Goal: Use online tool/utility: Use online tool/utility

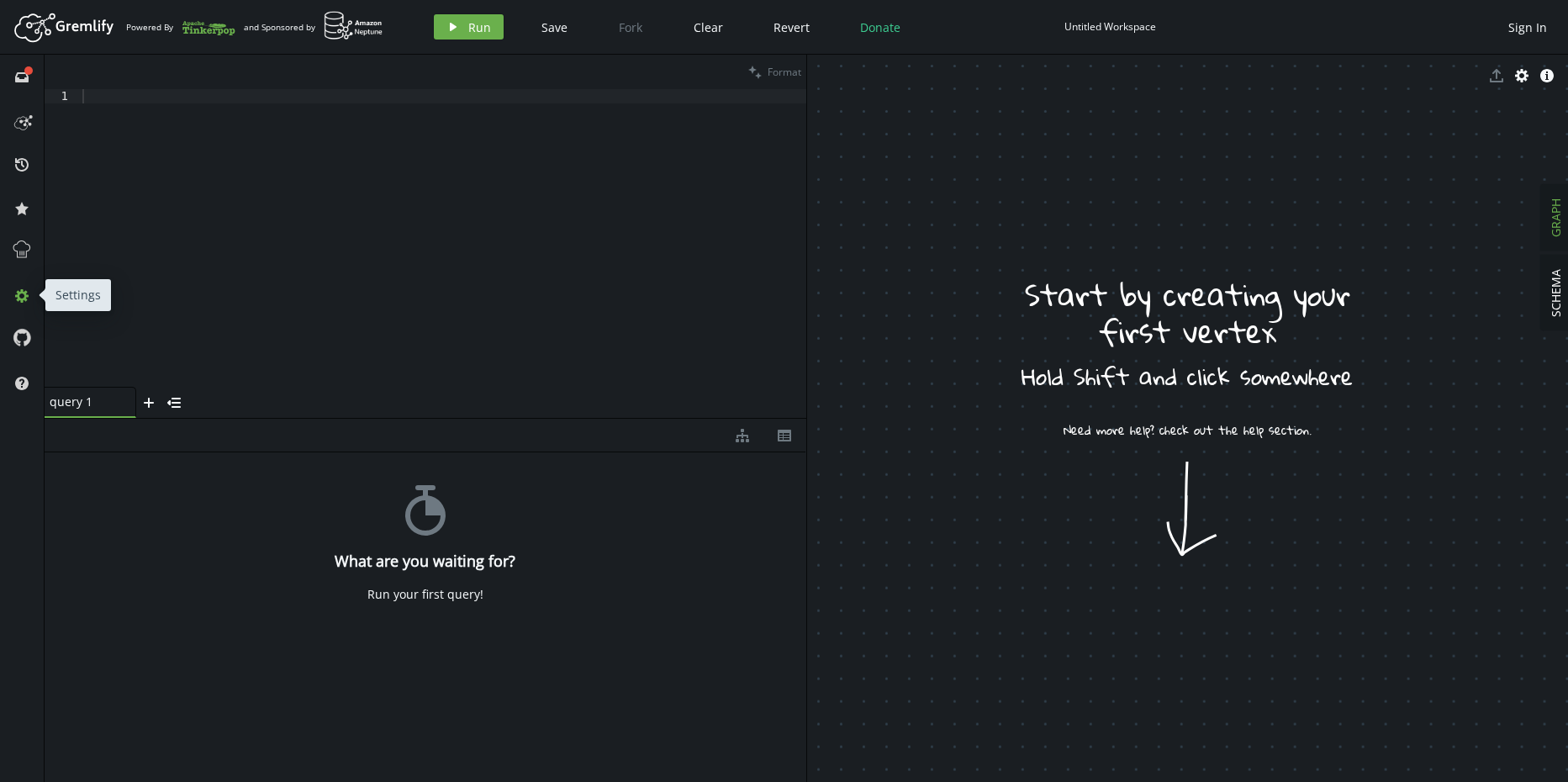
click at [23, 301] on icon at bounding box center [21, 296] width 13 height 13
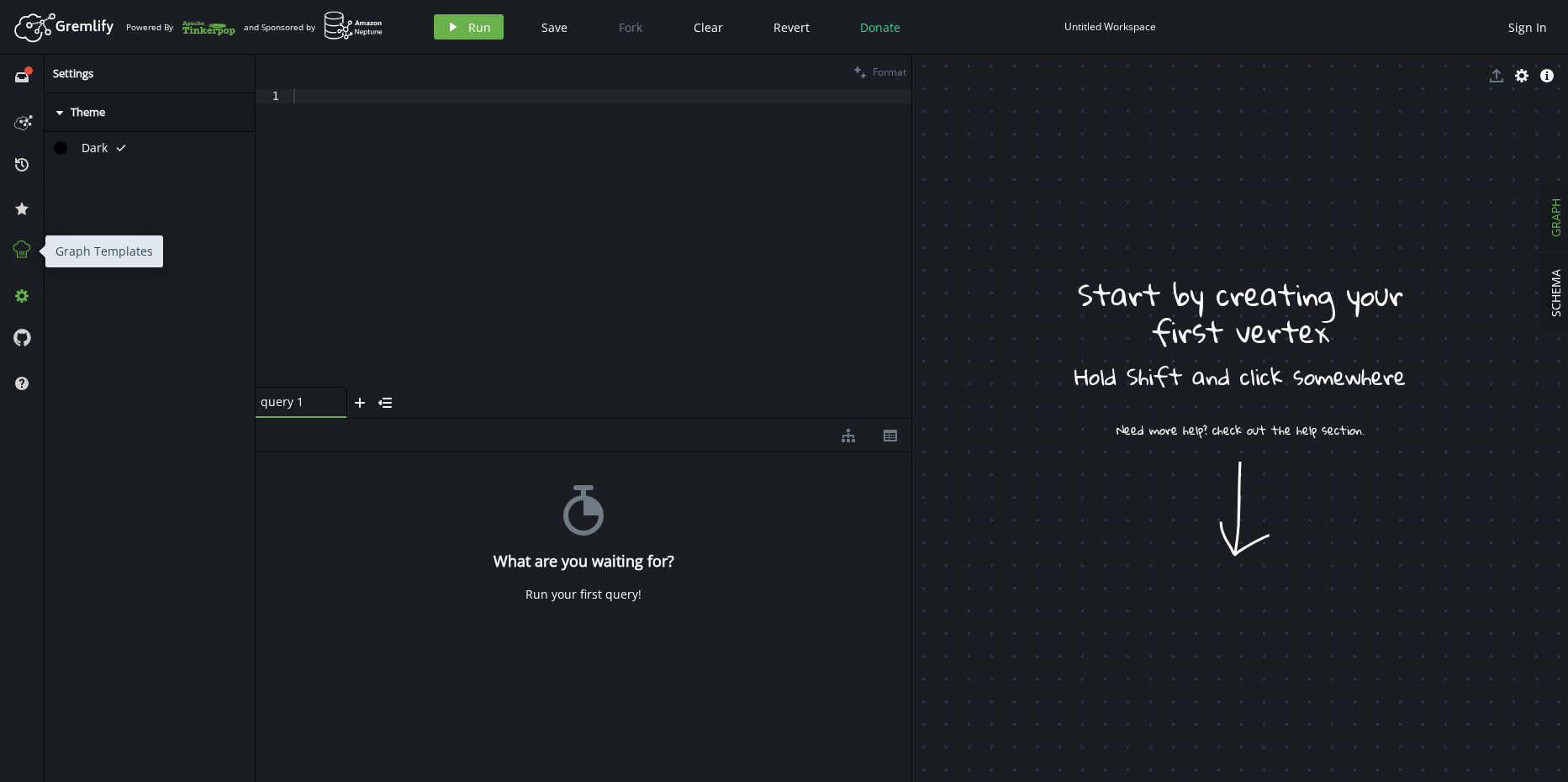
click at [17, 251] on icon at bounding box center [21, 249] width 17 height 17
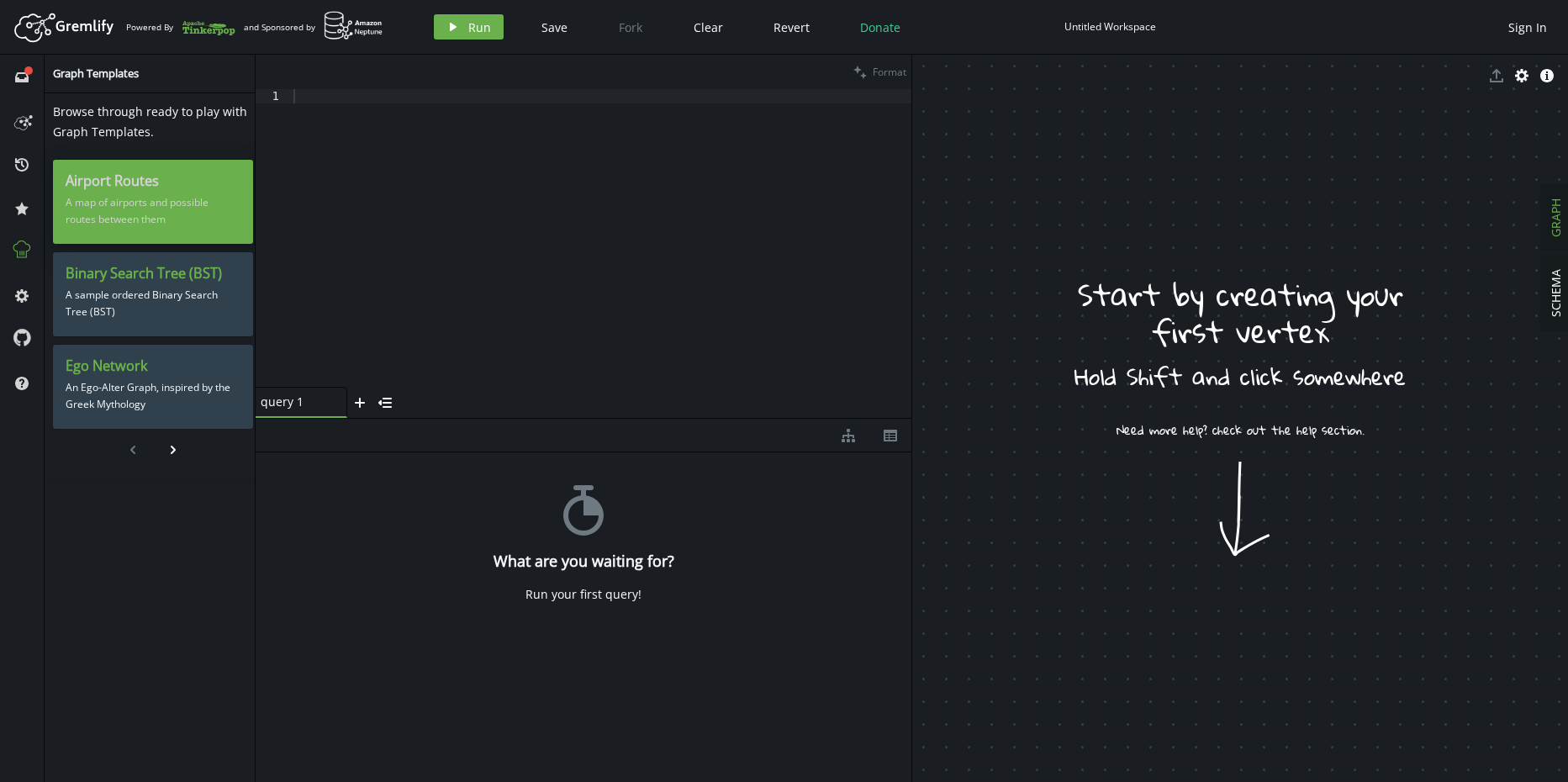
click at [112, 186] on h3 "Airport Routes" at bounding box center [152, 181] width 175 height 17
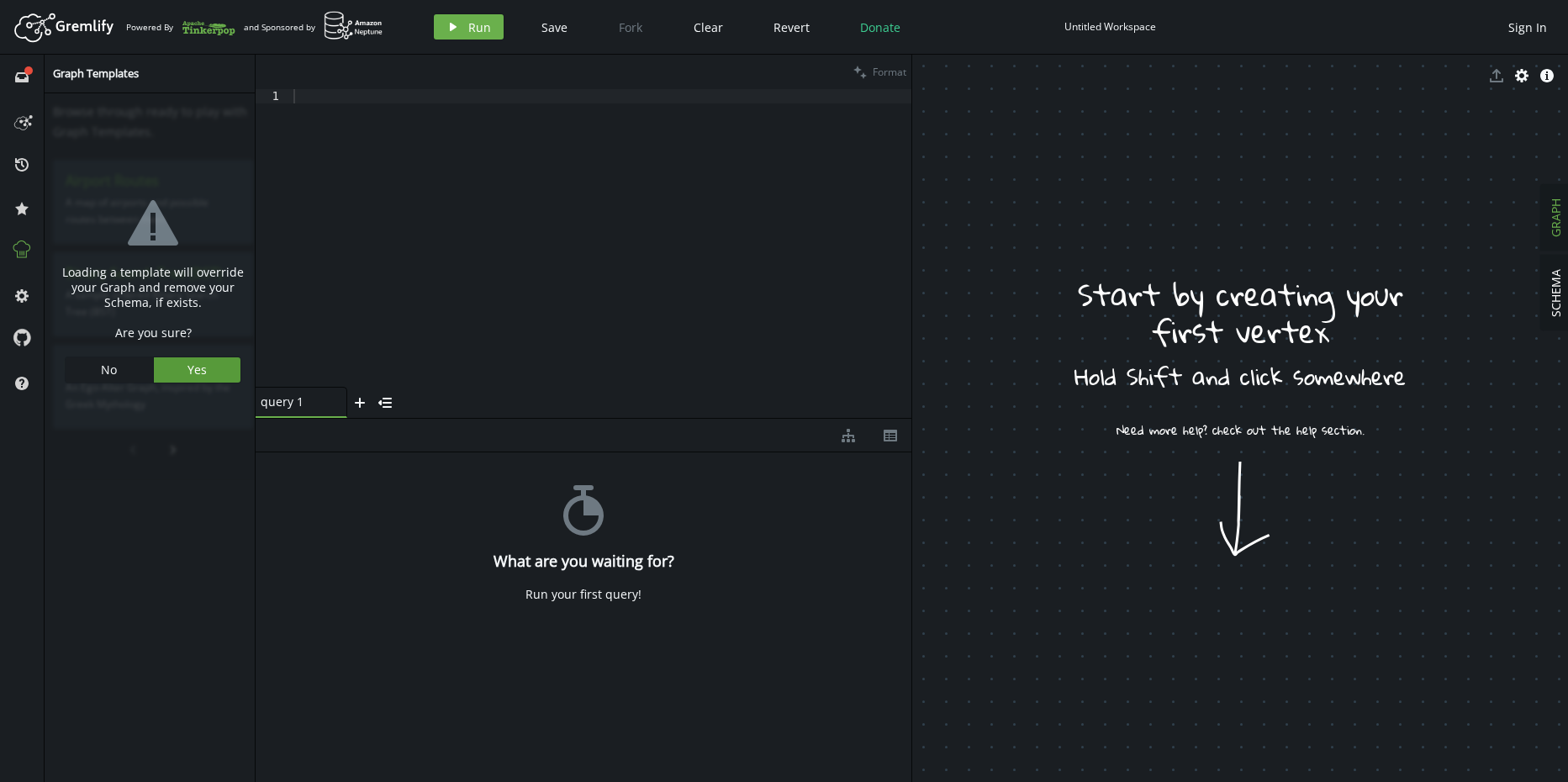
click at [182, 365] on button "Yes" at bounding box center [197, 370] width 88 height 25
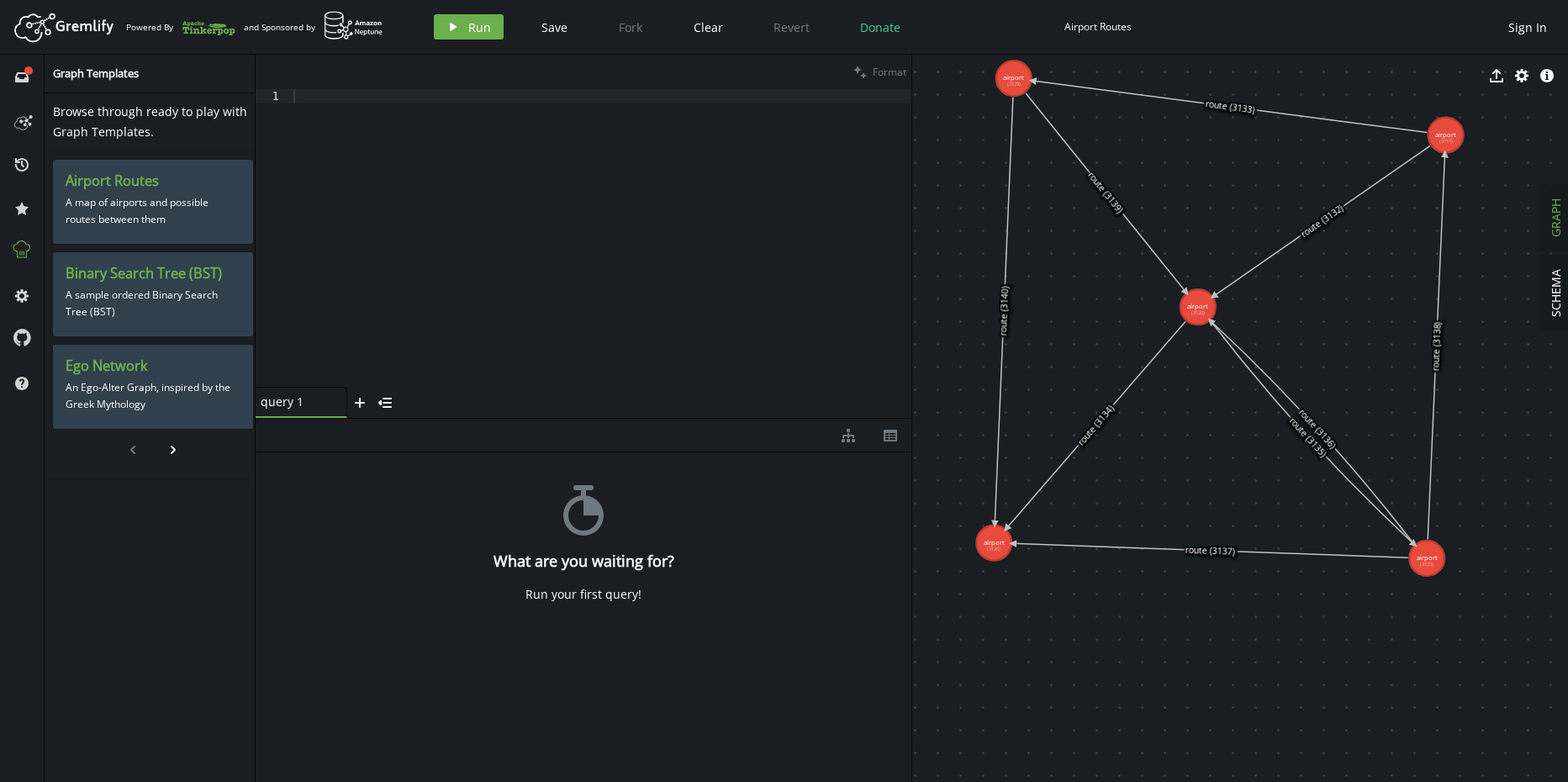
drag, startPoint x: 1069, startPoint y: 251, endPoint x: 1504, endPoint y: 650, distance: 590.3
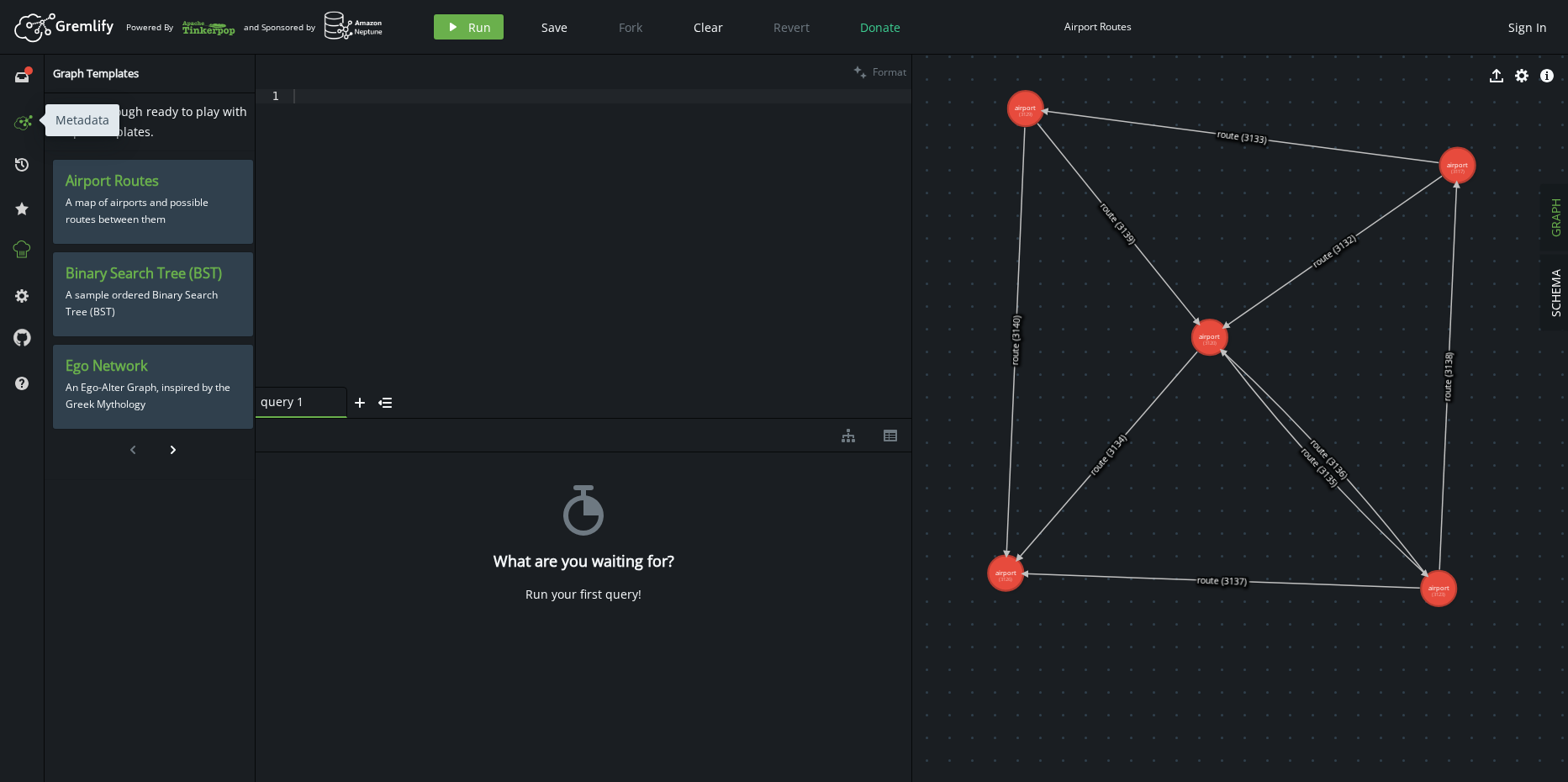
click at [23, 122] on circle at bounding box center [21, 121] width 3 height 3
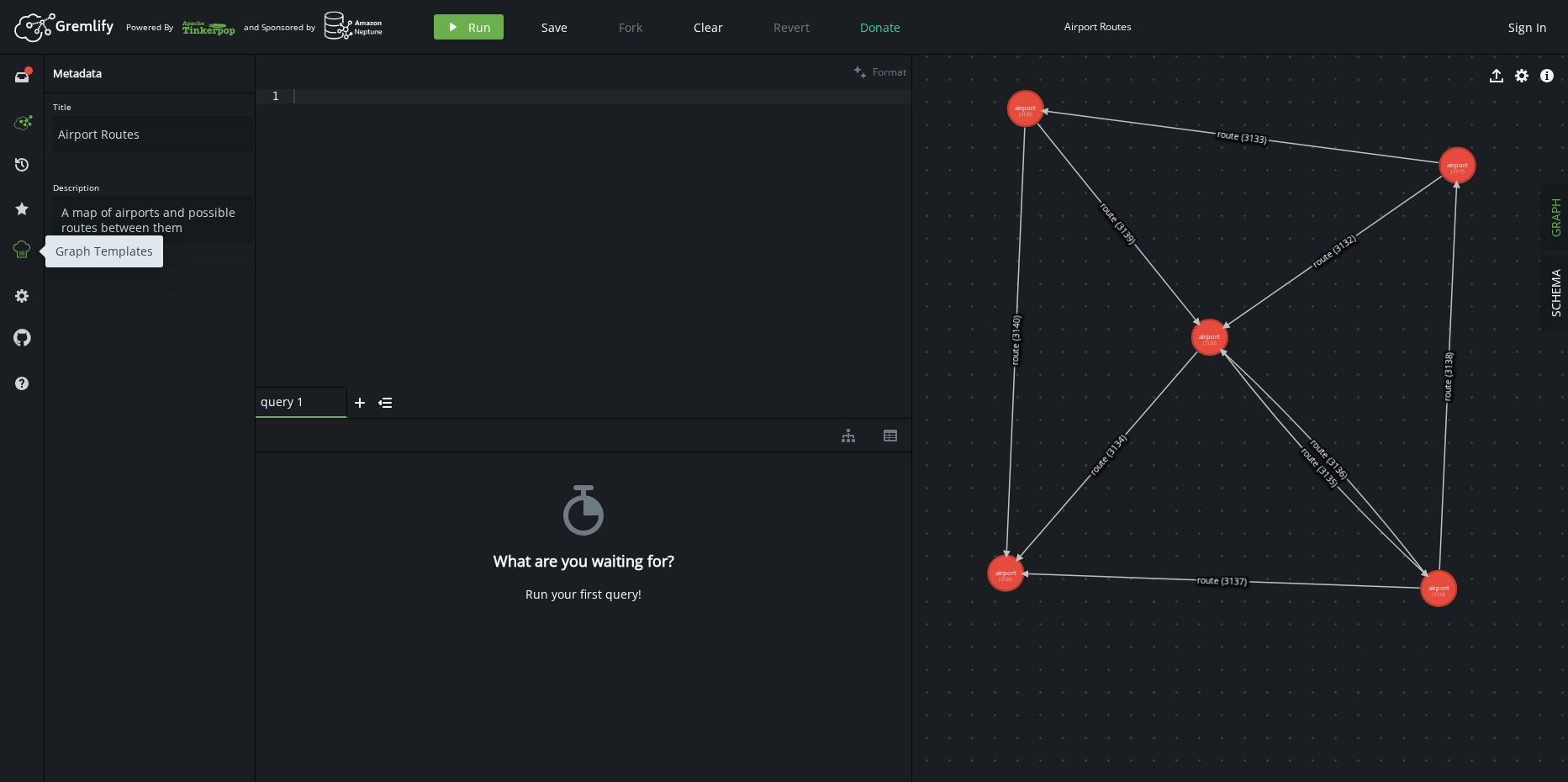
click at [18, 247] on icon at bounding box center [22, 250] width 22 height 22
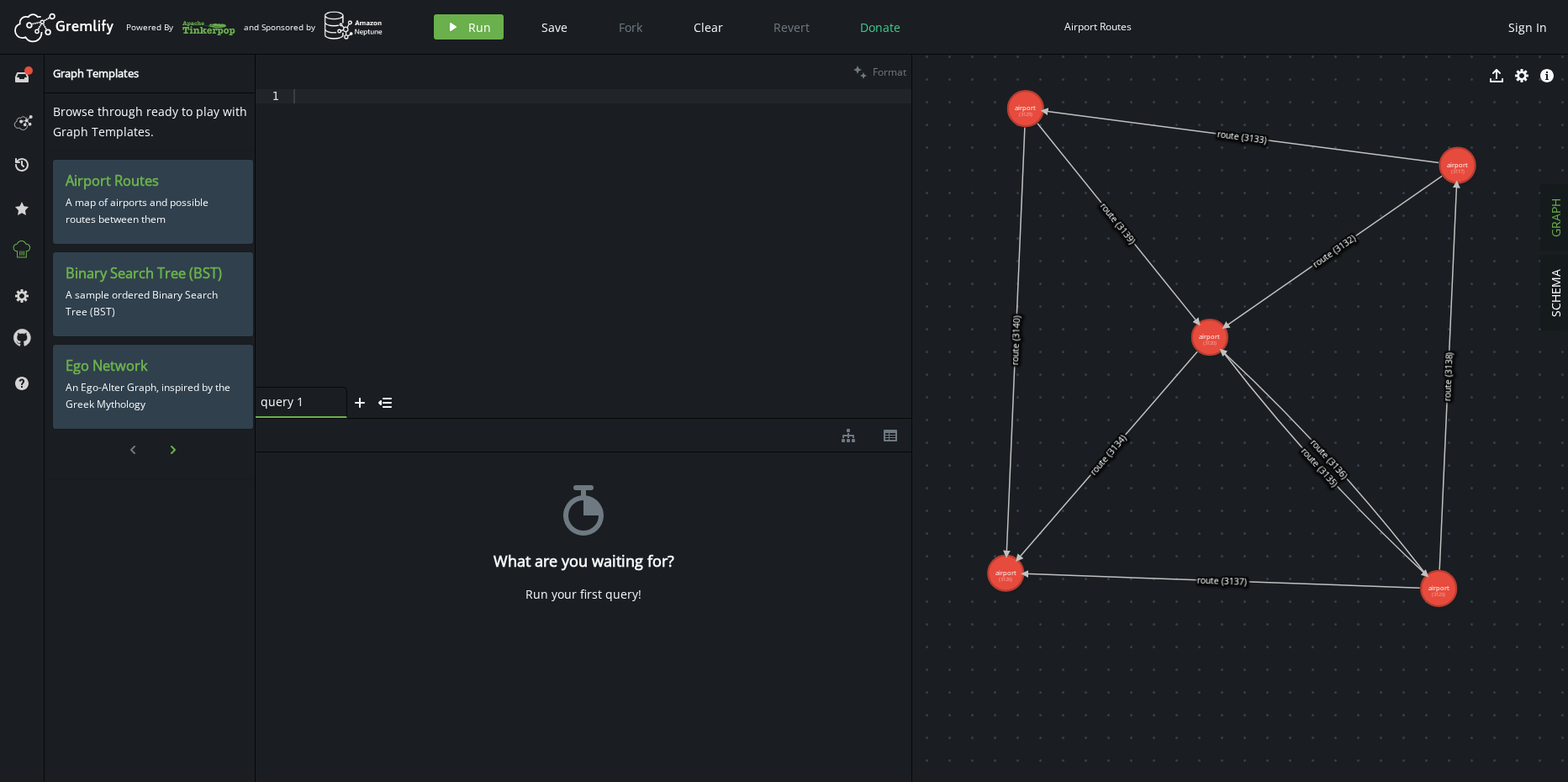
click at [170, 450] on icon "button" at bounding box center [173, 450] width 5 height 9
click at [17, 340] on icon at bounding box center [21, 337] width 17 height 17
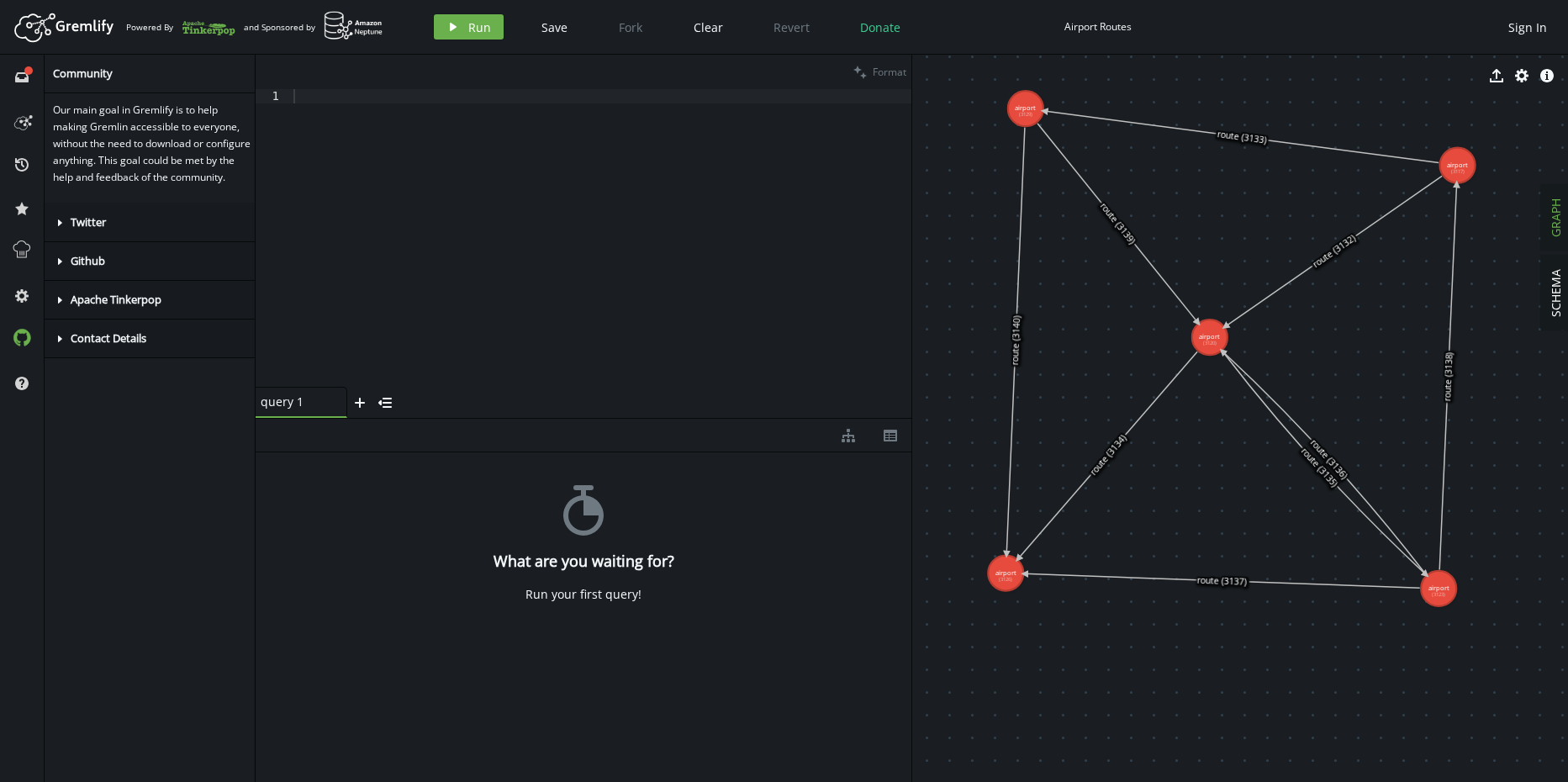
click at [57, 230] on icon "caret-right" at bounding box center [59, 222] width 13 height 13
click at [63, 328] on icon "caret-right" at bounding box center [59, 321] width 13 height 13
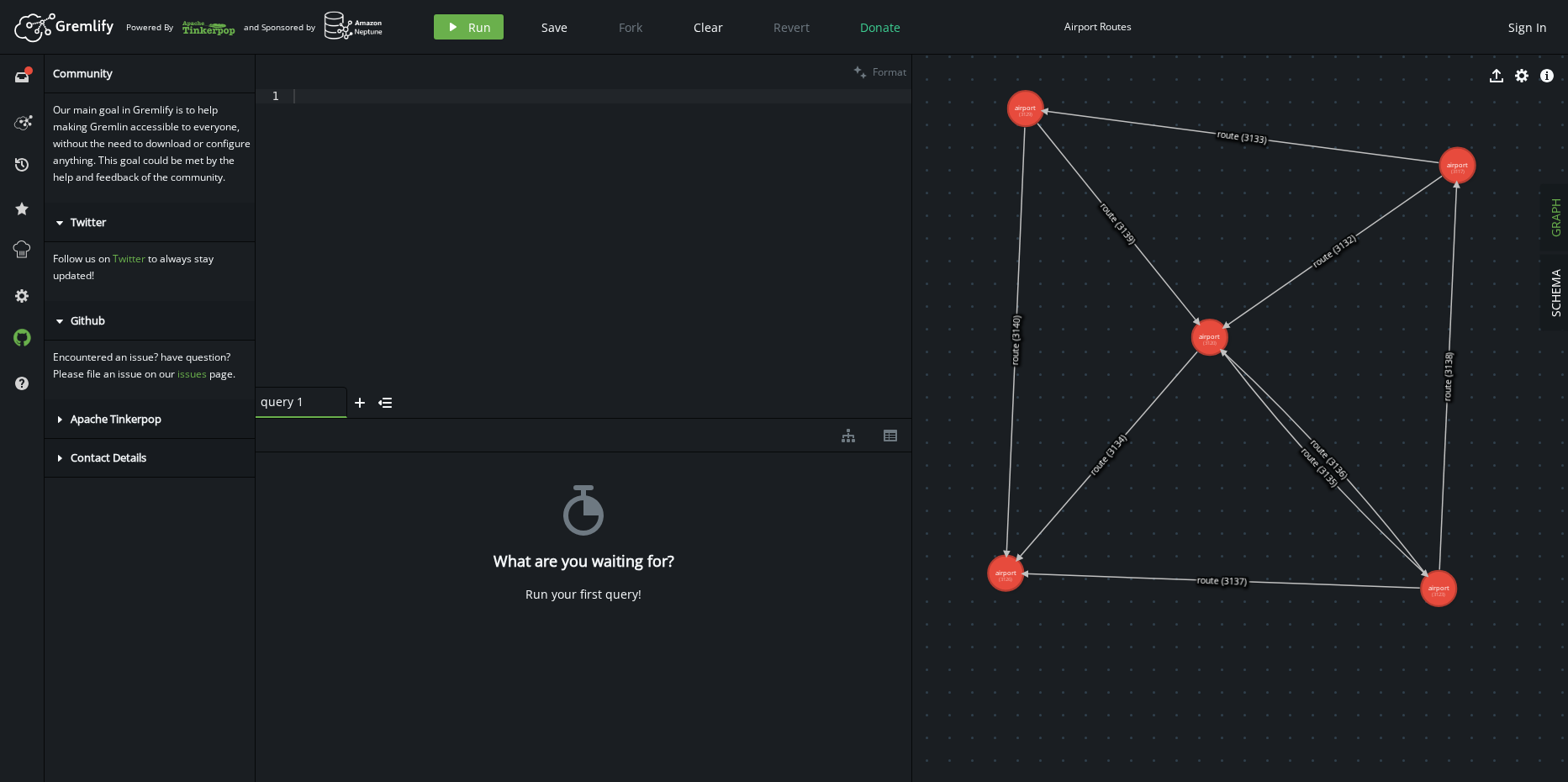
click at [63, 426] on icon "caret-right" at bounding box center [59, 419] width 13 height 13
click at [60, 538] on icon at bounding box center [60, 535] width 4 height 7
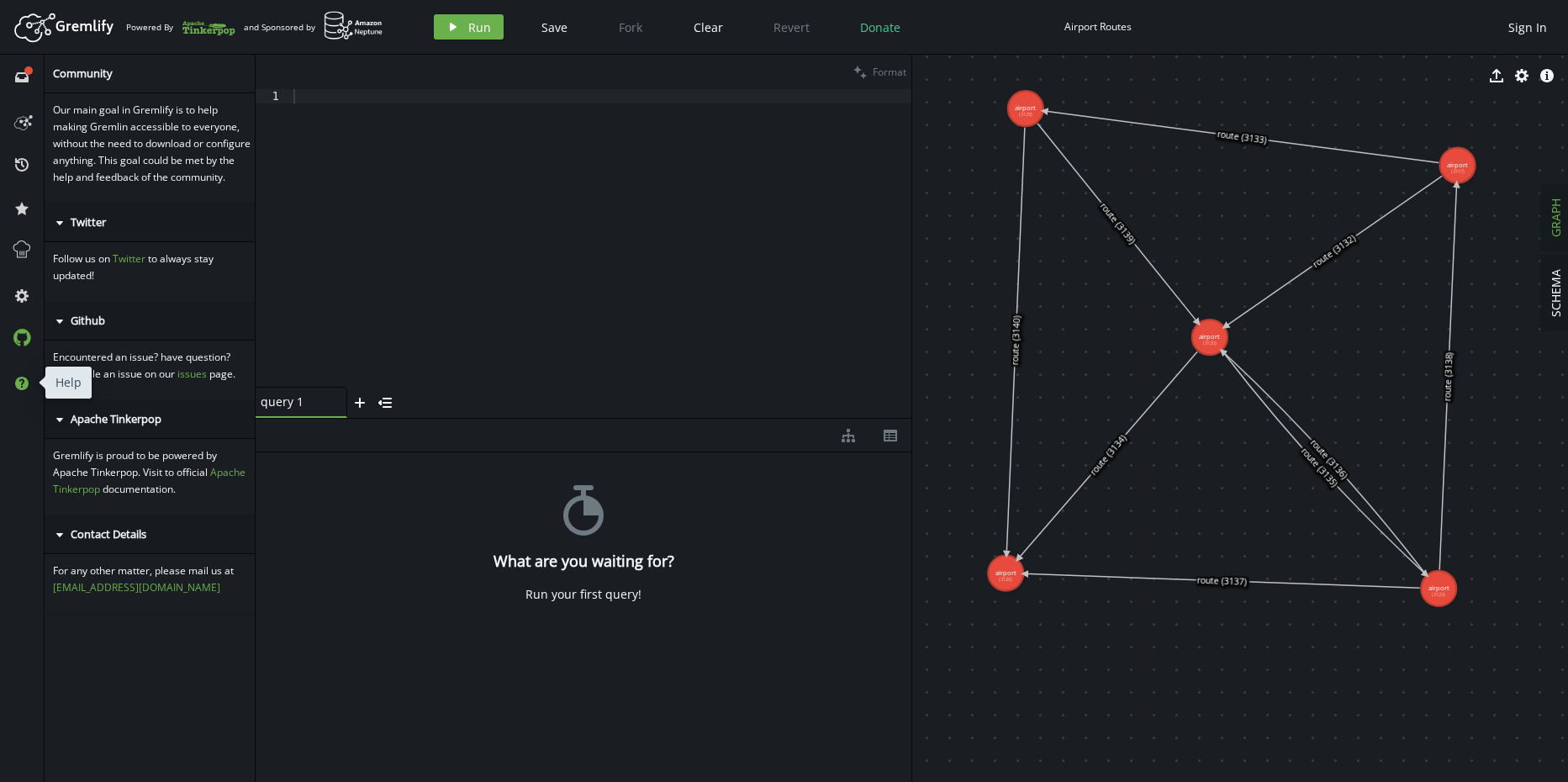
click at [18, 384] on icon at bounding box center [21, 383] width 13 height 13
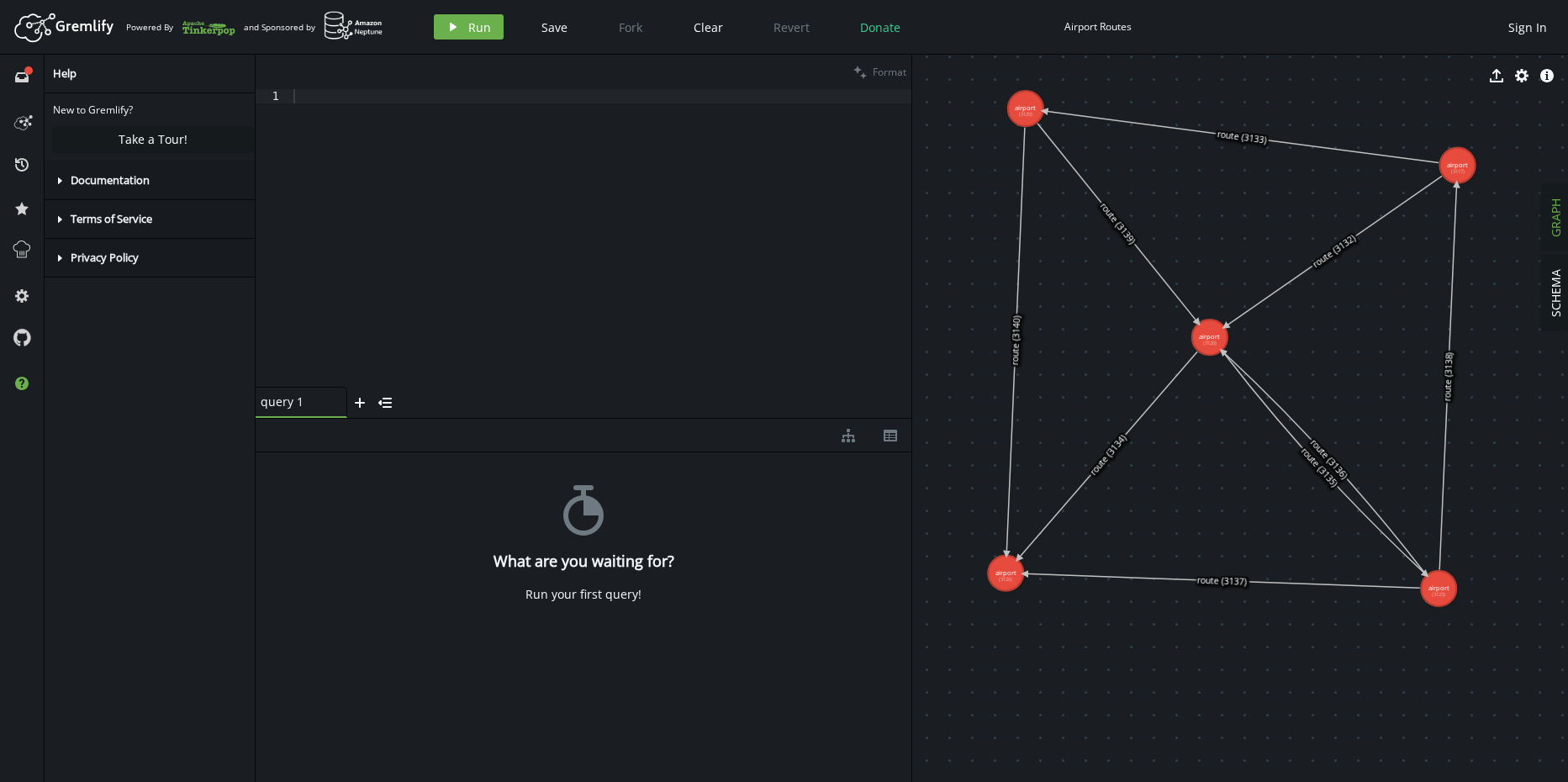
click at [65, 181] on icon "caret-right" at bounding box center [59, 180] width 13 height 13
click at [589, 54] on header "Artboard Created with Sketch. Powered By and Sponsored by play Run Save Fork Cl…" at bounding box center [784, 27] width 1568 height 55
click at [477, 228] on div at bounding box center [601, 251] width 621 height 326
type textarea "g.V()"
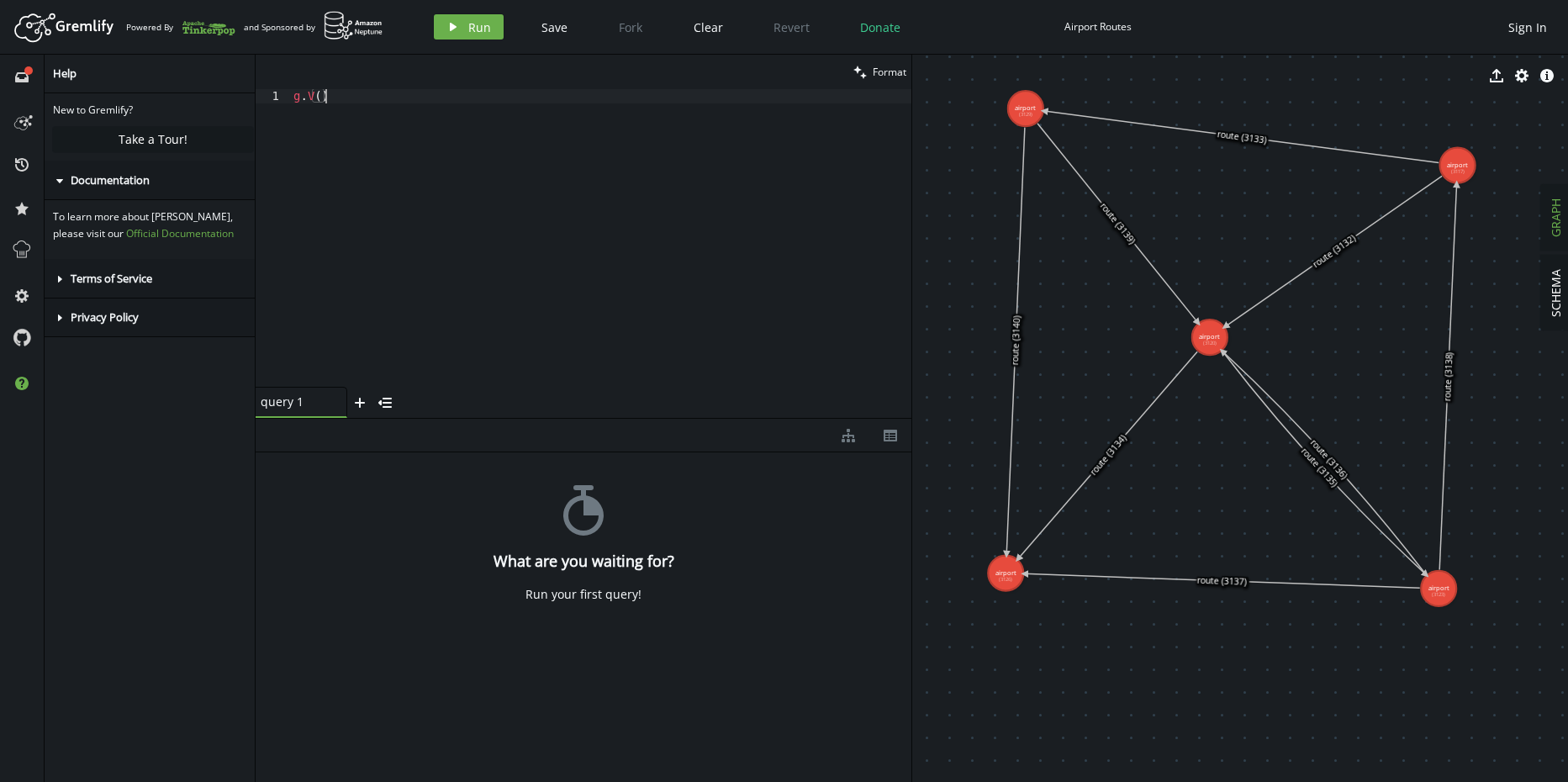
scroll to position [0, 0]
type textarea "g.V()"
click at [448, 25] on icon "play" at bounding box center [452, 26] width 13 height 13
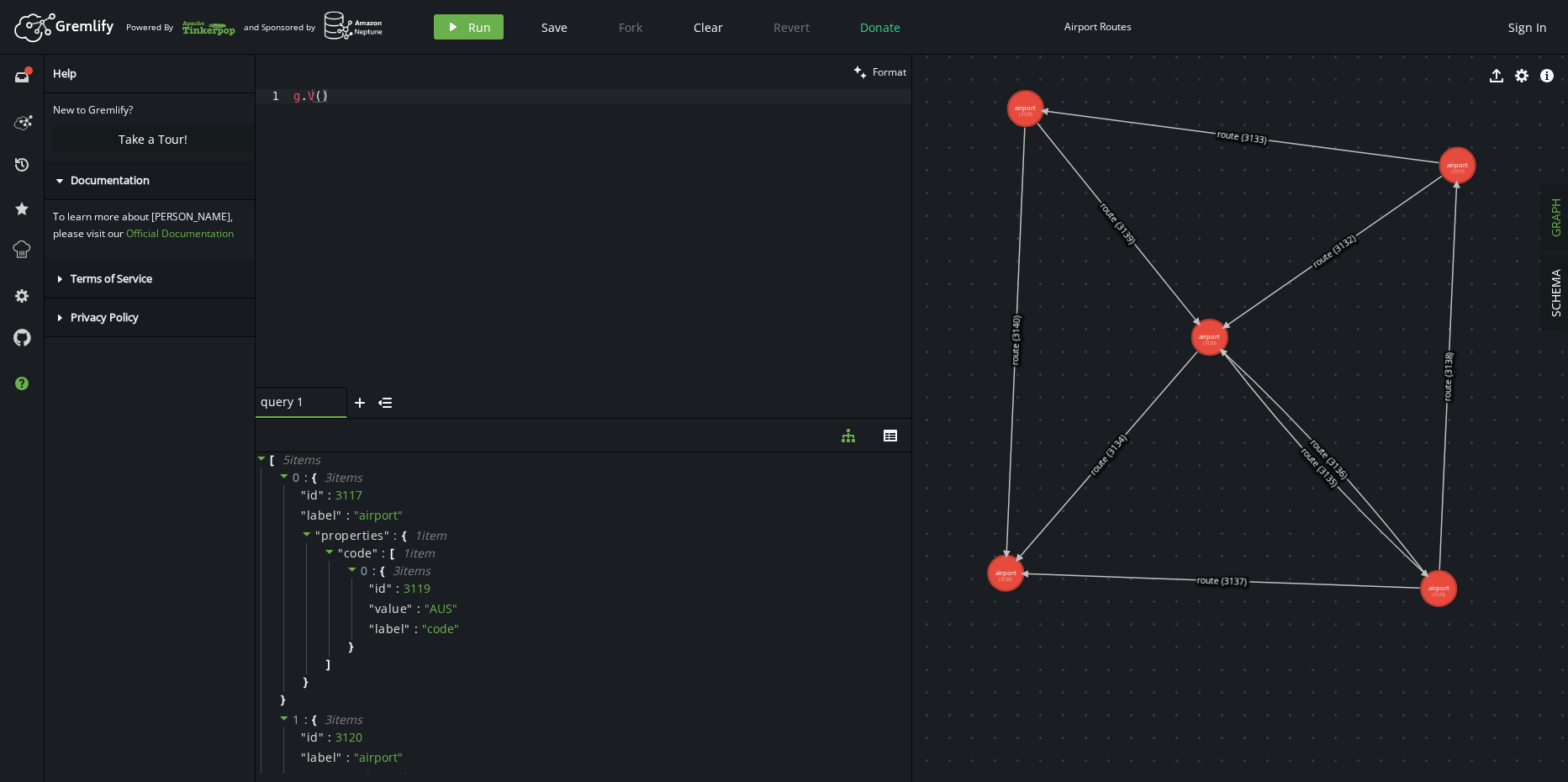
click at [1112, 454] on icon at bounding box center [1108, 455] width 179 height 207
click at [1552, 228] on span "GRAPH" at bounding box center [1556, 217] width 16 height 38
click at [1563, 268] on button "SCHEMA" at bounding box center [1556, 293] width 30 height 75
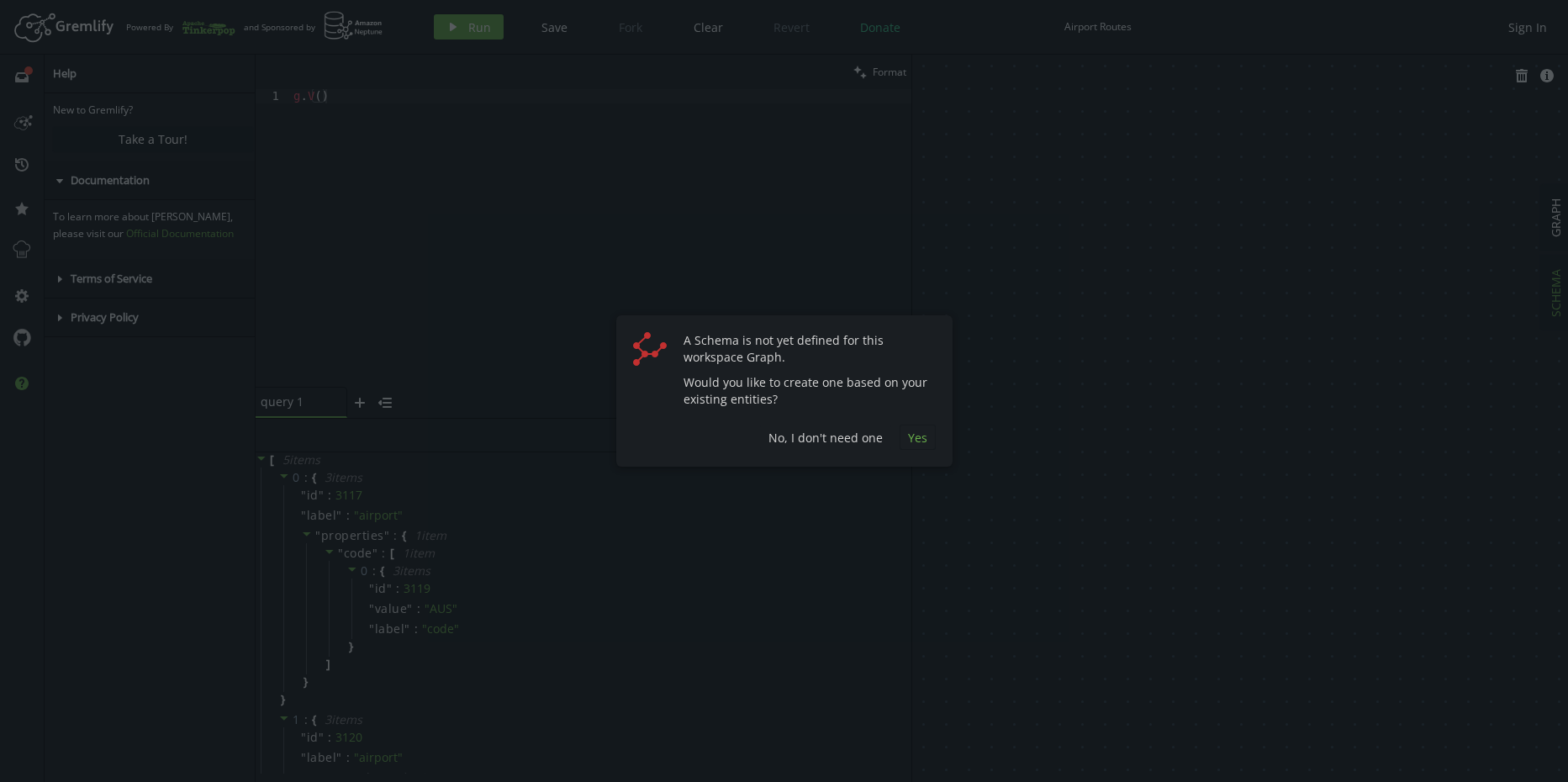
click at [919, 444] on span "Yes" at bounding box center [917, 438] width 19 height 16
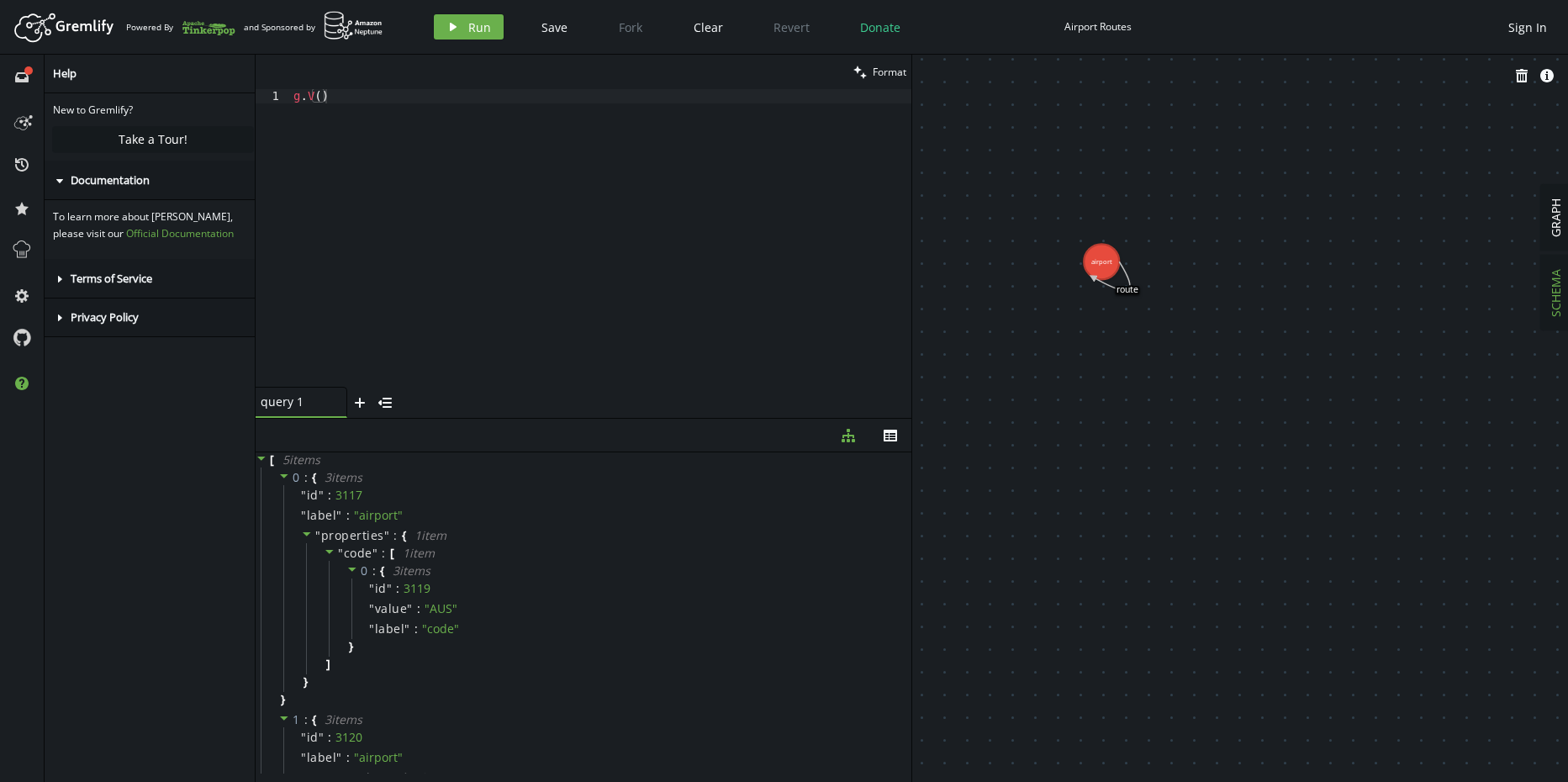
drag, startPoint x: 1061, startPoint y: 304, endPoint x: 1241, endPoint y: 502, distance: 267.6
click at [1130, 291] on icon at bounding box center [1111, 276] width 37 height 29
click at [1032, 76] on icon "button" at bounding box center [1034, 76] width 12 height 12
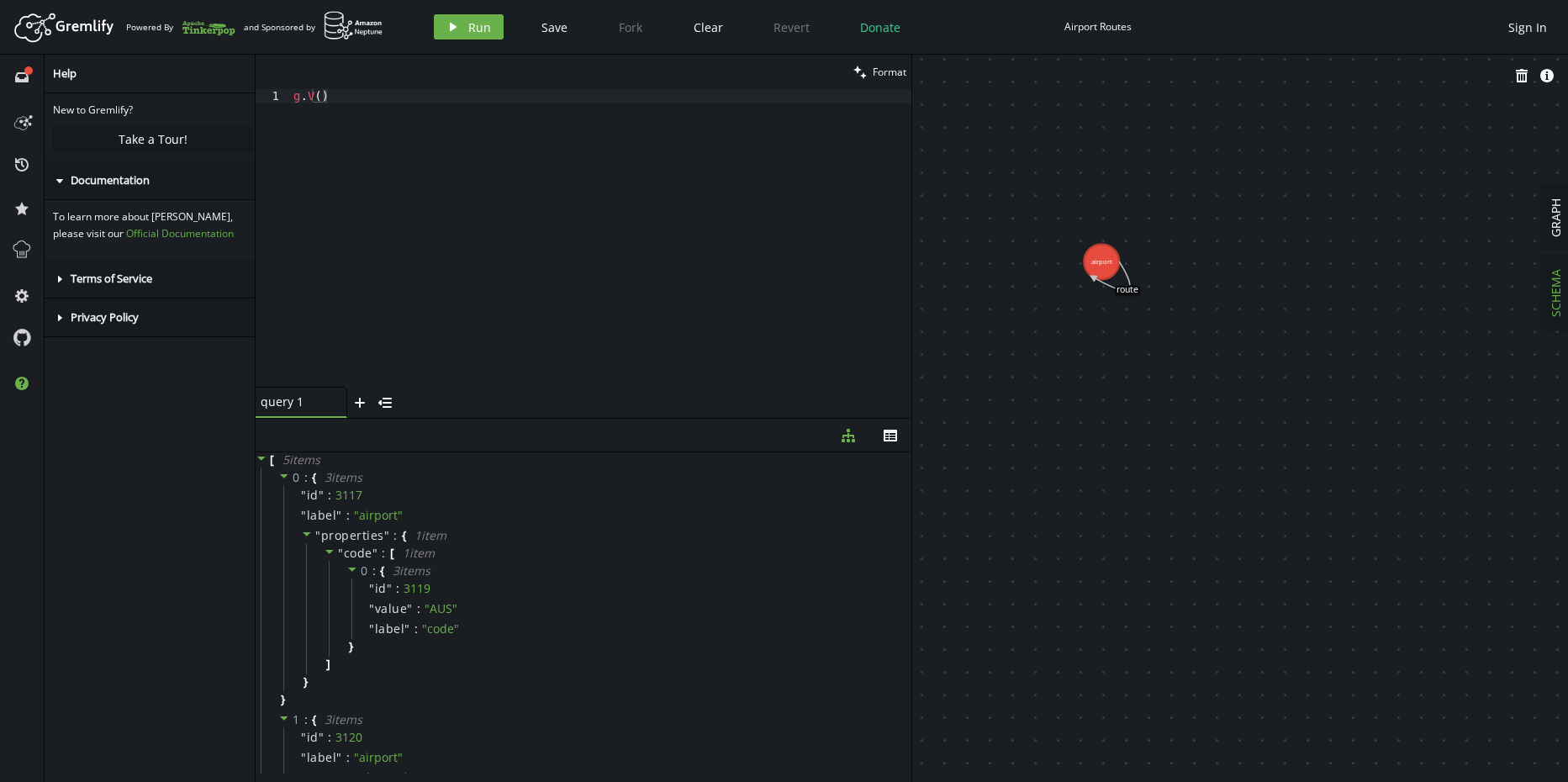
click at [318, 97] on div "g . V ( )" at bounding box center [601, 251] width 621 height 326
click at [893, 75] on span "Format" at bounding box center [890, 71] width 34 height 14
click at [470, 27] on span "Run" at bounding box center [480, 27] width 23 height 16
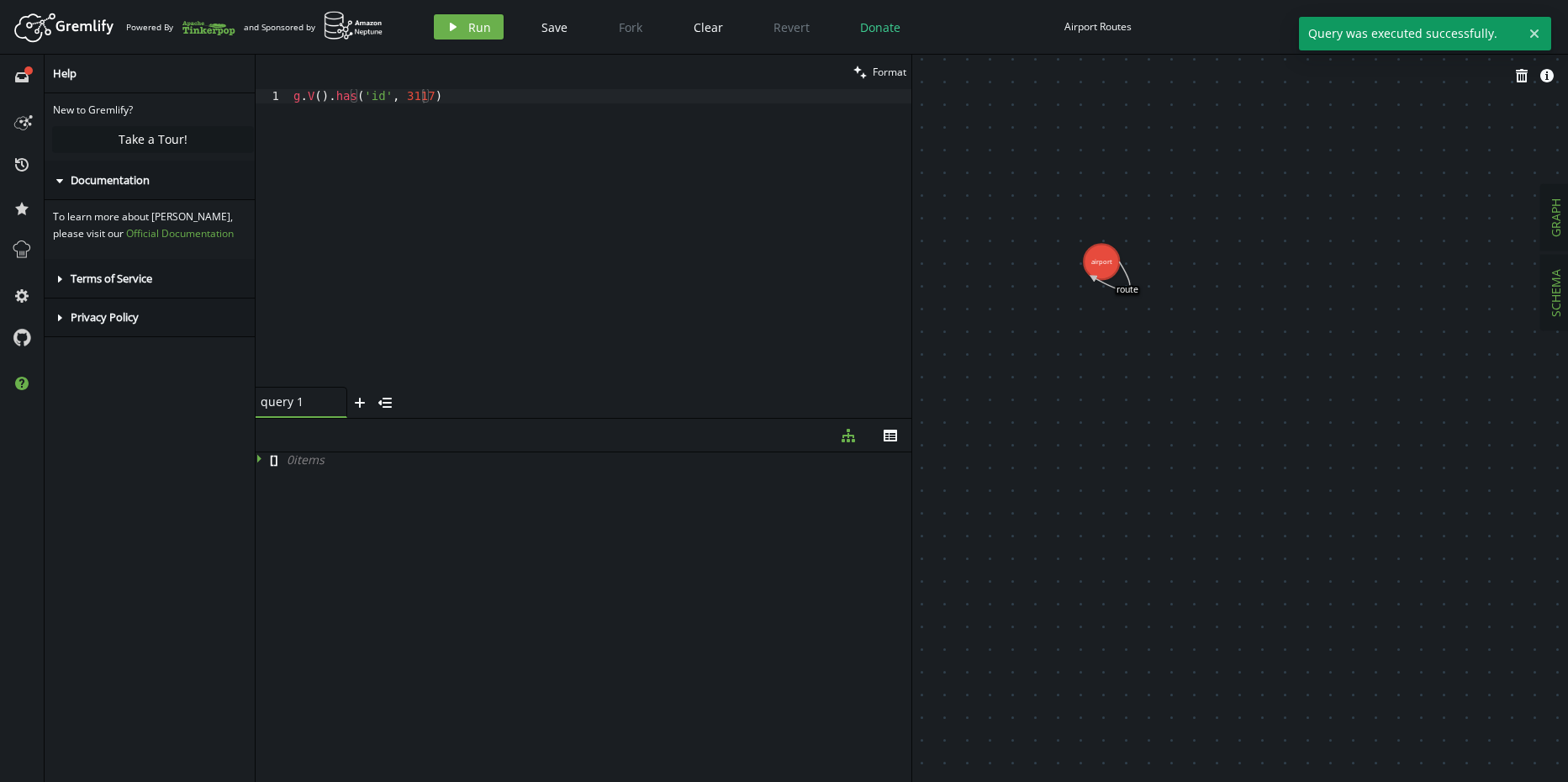
click at [1554, 225] on span "GRAPH" at bounding box center [1556, 217] width 16 height 38
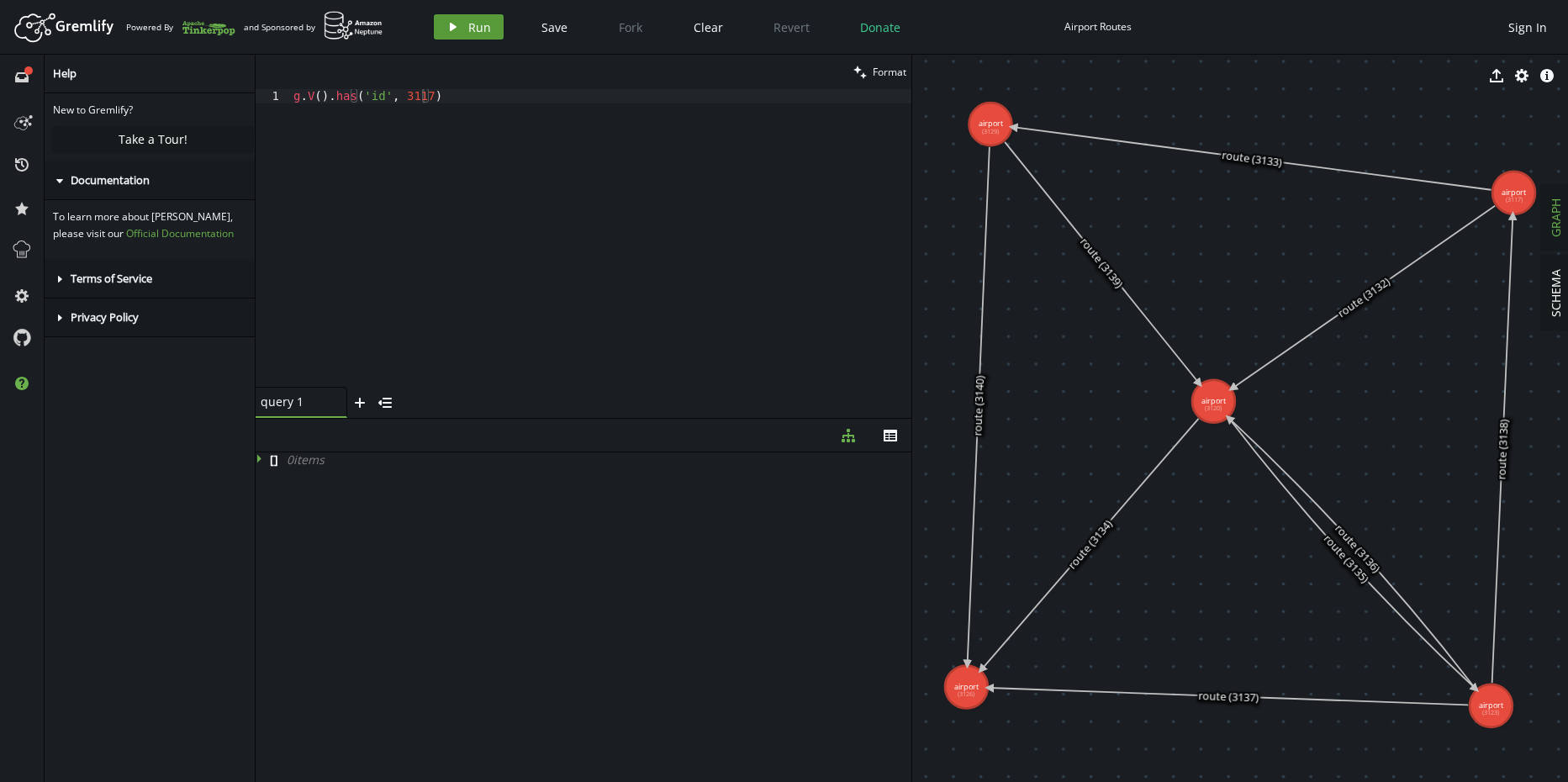
click at [479, 27] on span "Run" at bounding box center [480, 27] width 23 height 16
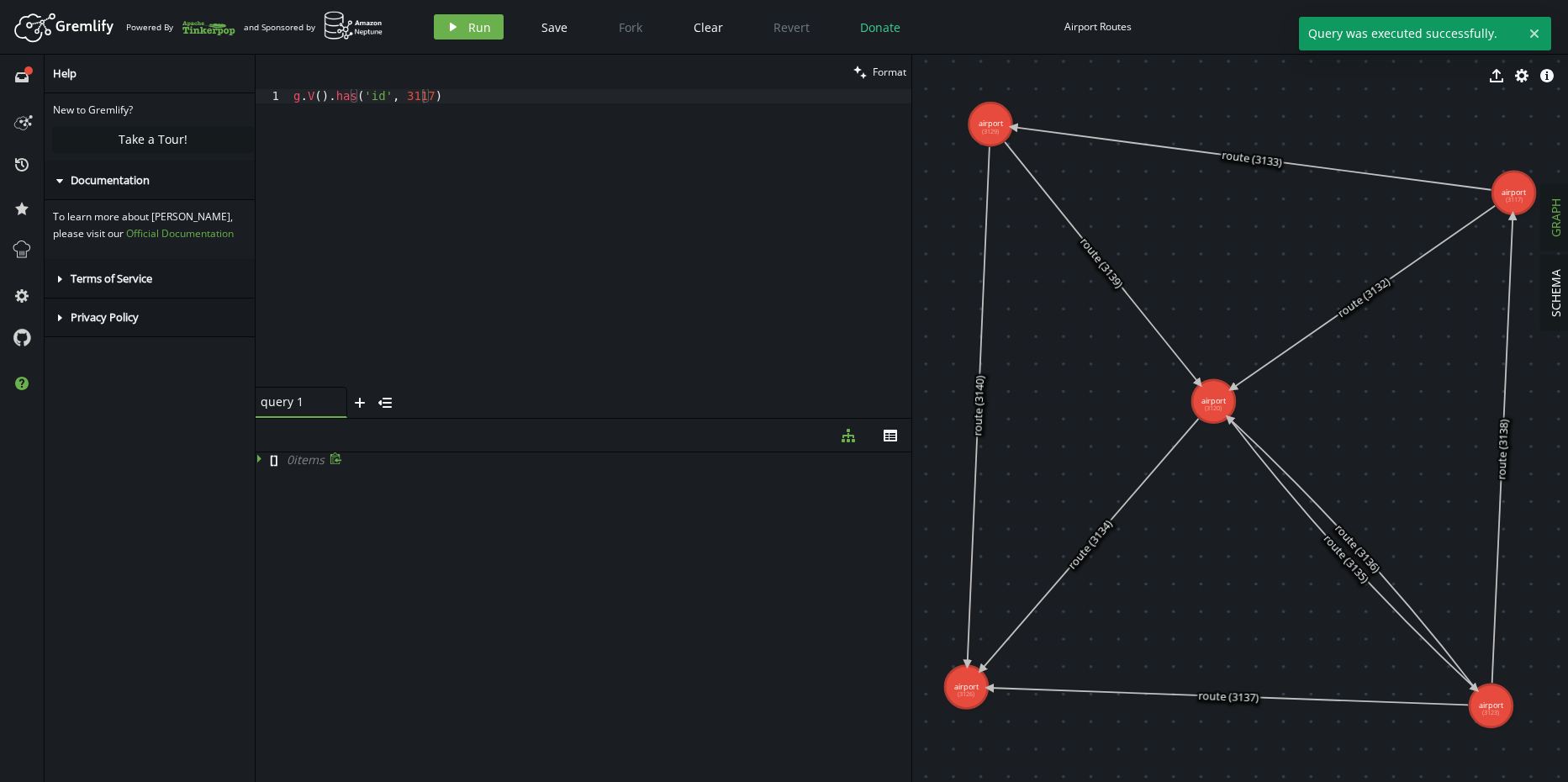
click at [260, 456] on icon at bounding box center [262, 458] width 12 height 12
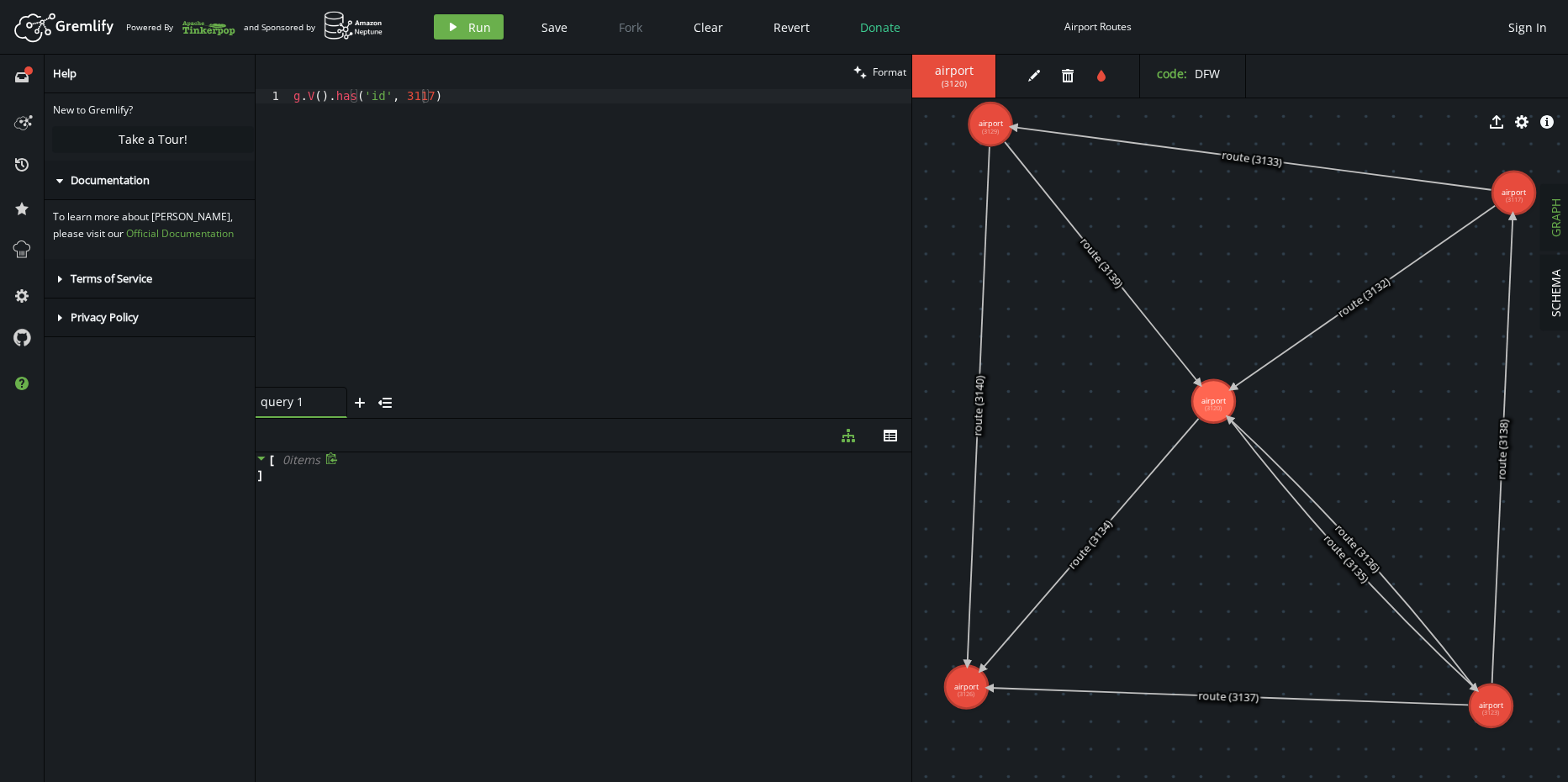
click at [420, 93] on div "g . V ( ) . has ( 'id' , 3117 )" at bounding box center [601, 251] width 621 height 326
click at [484, 28] on span "Run" at bounding box center [480, 27] width 23 height 16
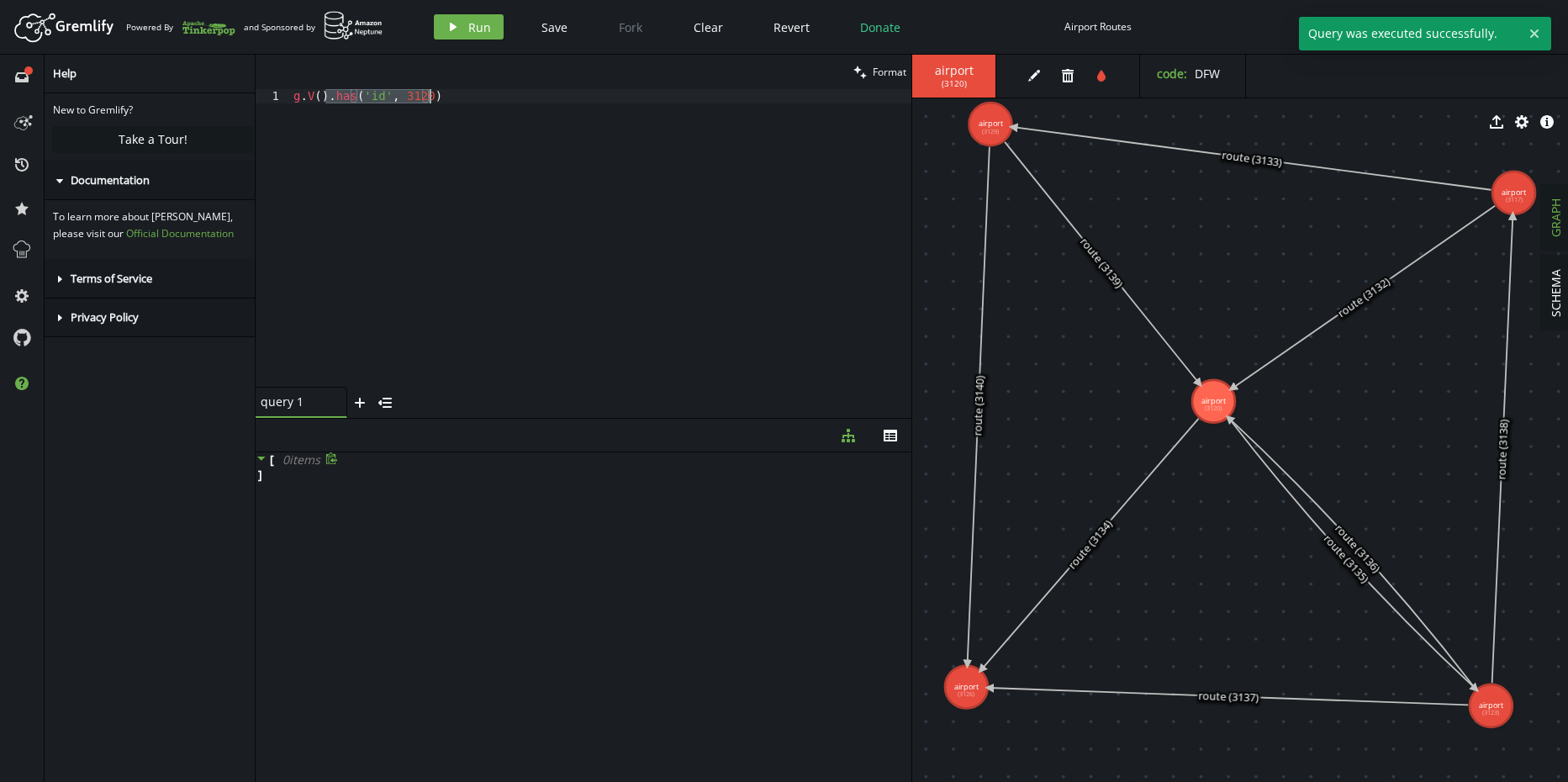
drag, startPoint x: 326, startPoint y: 95, endPoint x: 506, endPoint y: 97, distance: 180.0
click at [506, 97] on div "g . V ( ) . has ( 'id' , 3120 )" at bounding box center [601, 251] width 621 height 326
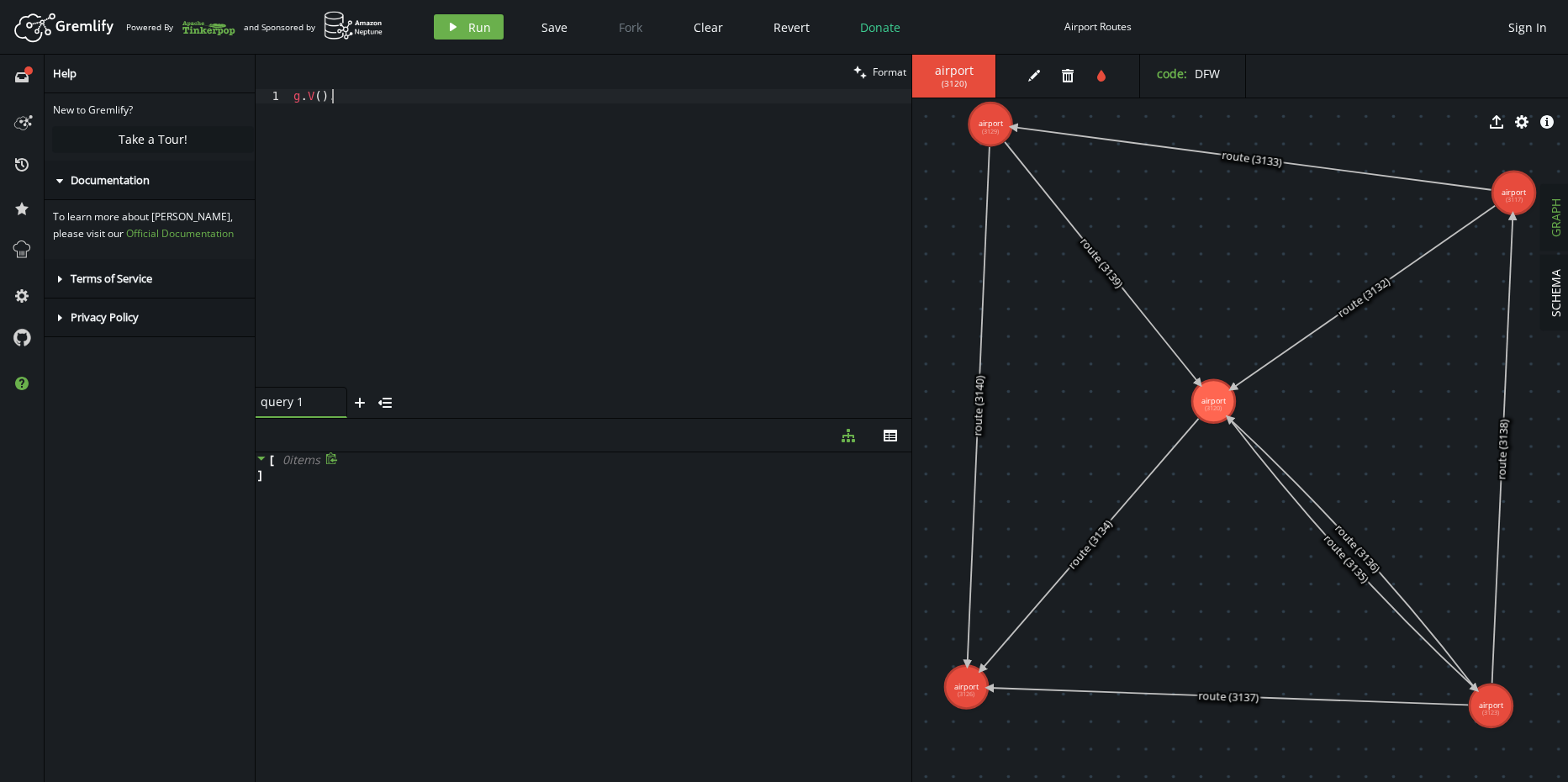
scroll to position [0, 43]
click at [469, 21] on span "Run" at bounding box center [480, 27] width 23 height 16
click at [881, 439] on button "th" at bounding box center [891, 435] width 42 height 33
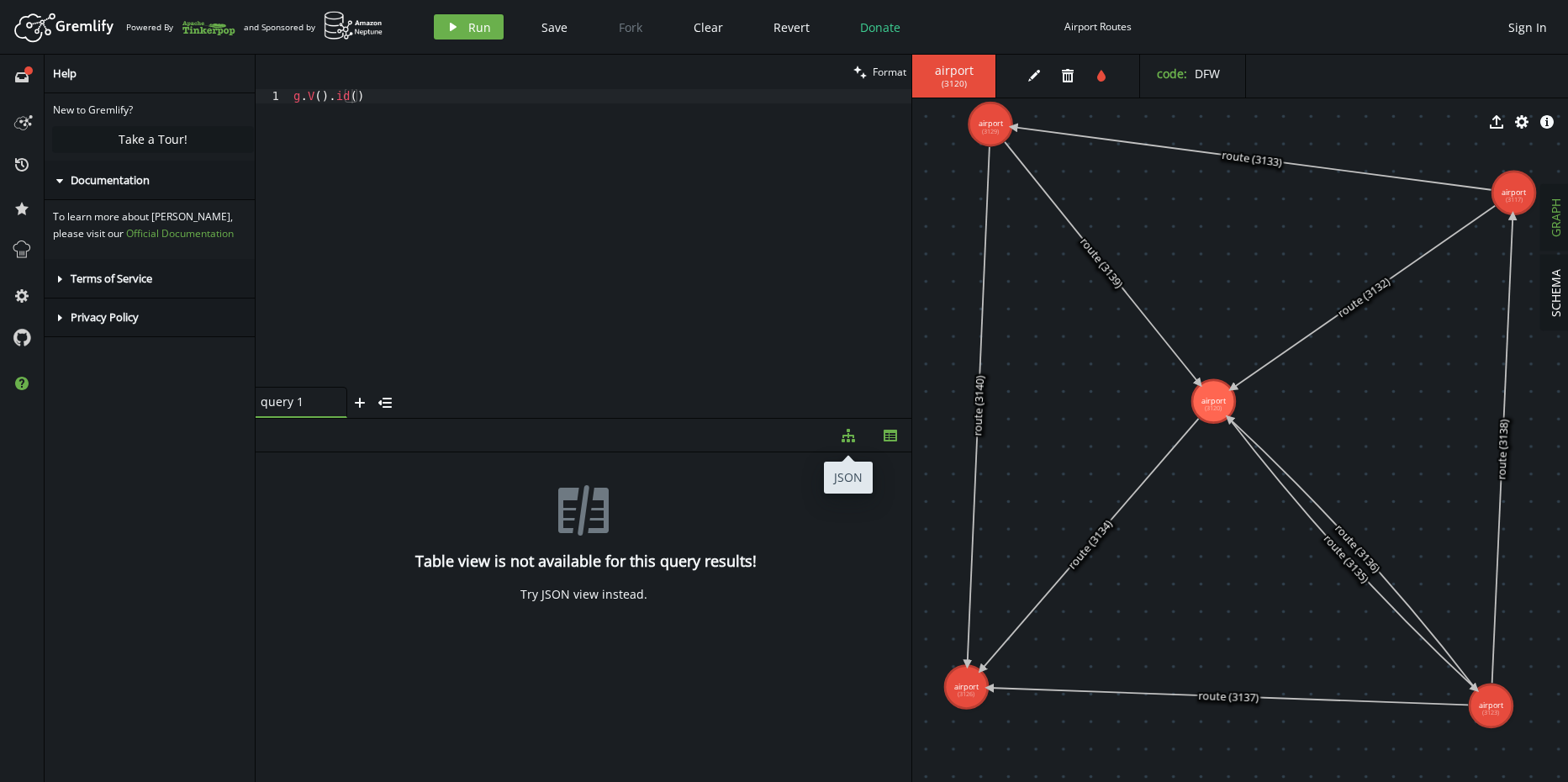
click at [844, 441] on icon "button" at bounding box center [848, 435] width 13 height 13
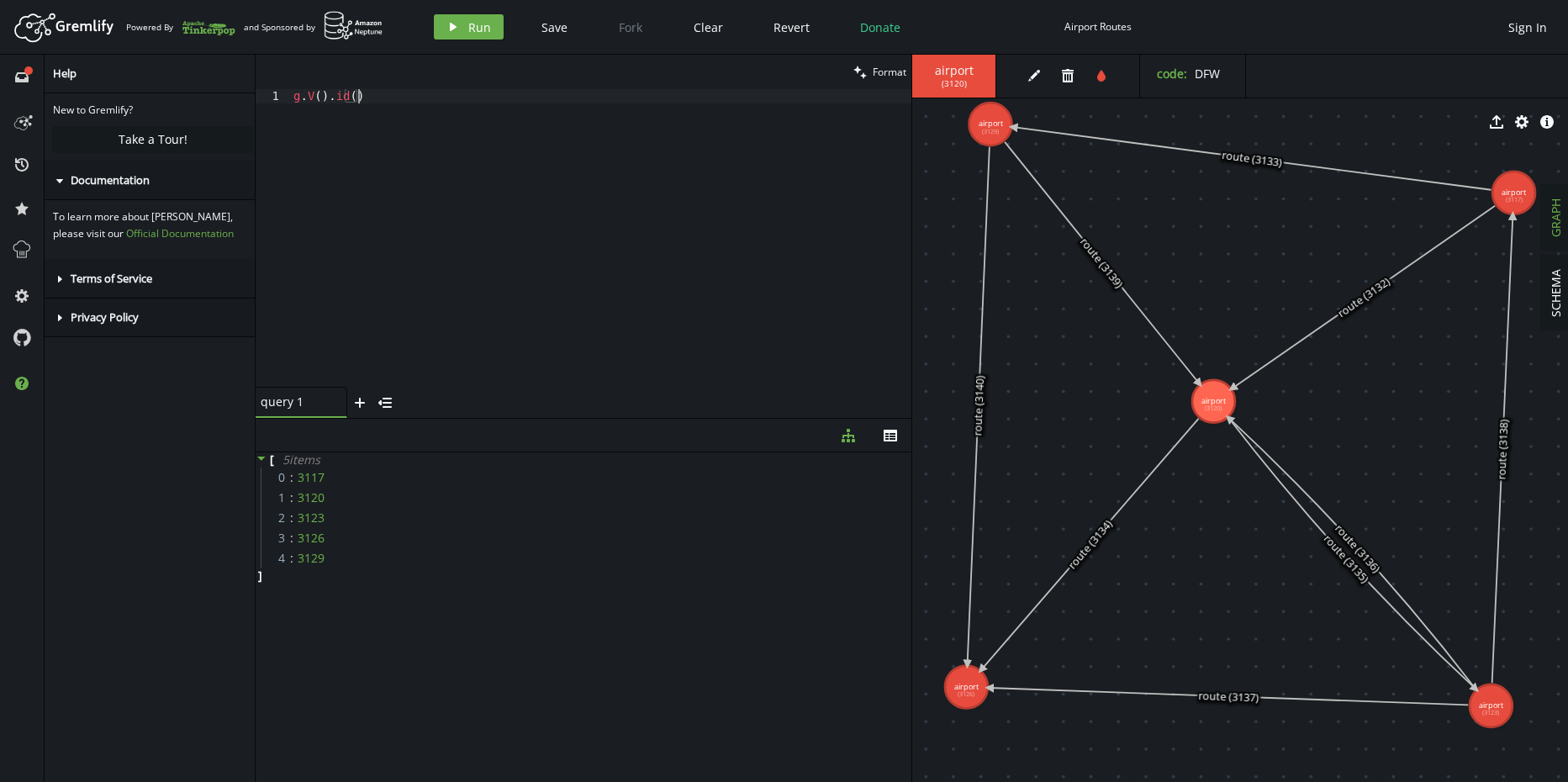
click at [366, 91] on div "g . V ( ) . id ( )" at bounding box center [601, 251] width 621 height 326
type textarea "g.V(3117)"
click at [469, 22] on span "Run" at bounding box center [480, 27] width 23 height 16
click at [1064, 79] on icon "button" at bounding box center [1068, 75] width 12 height 13
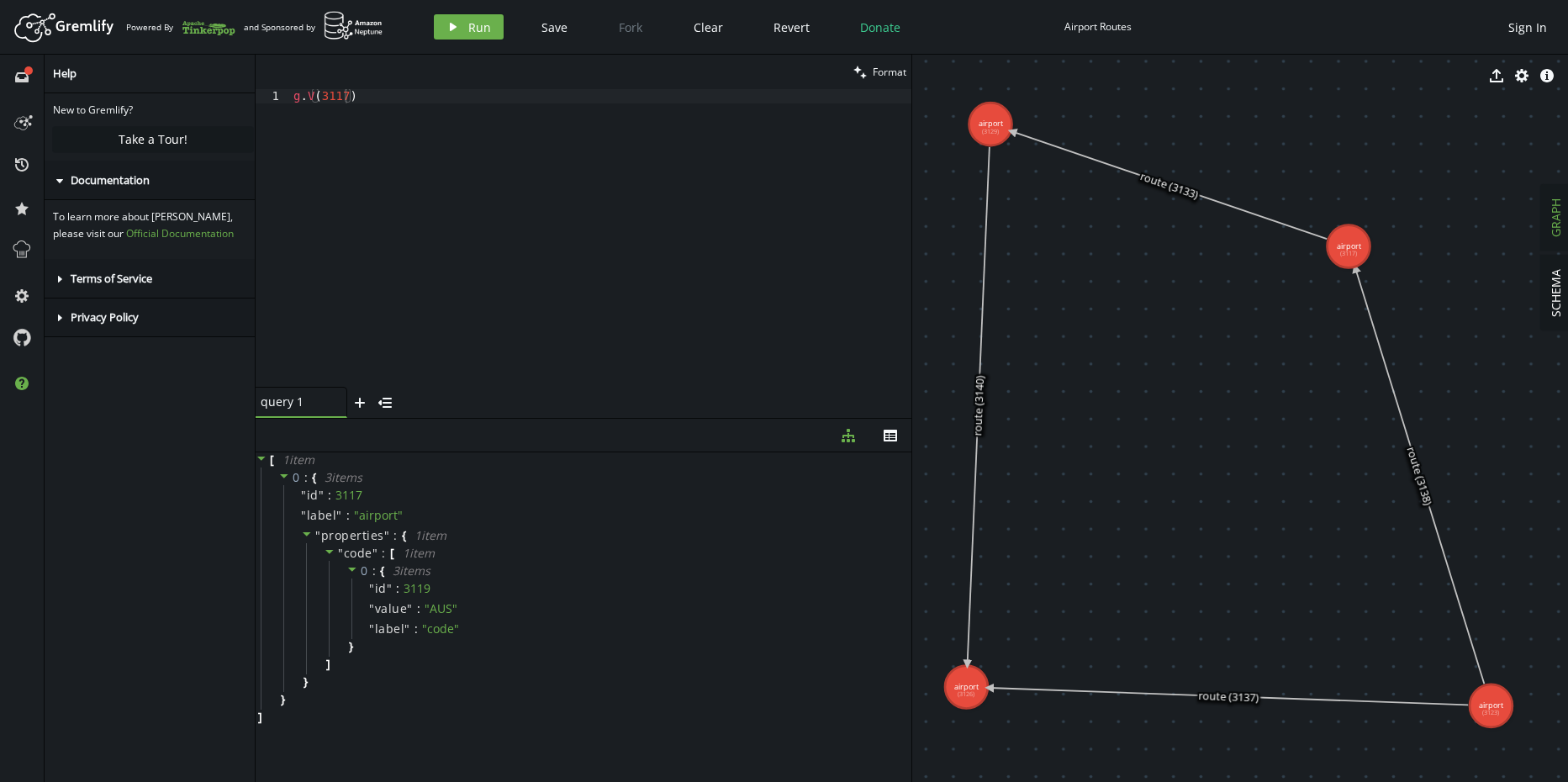
drag, startPoint x: 1511, startPoint y: 190, endPoint x: 1349, endPoint y: 246, distance: 171.4
